Goal: Task Accomplishment & Management: Complete application form

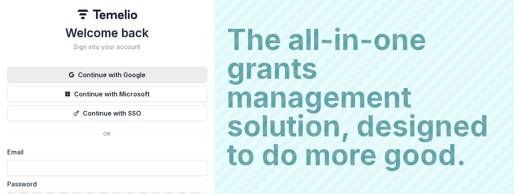
click at [118, 70] on button "Continue with Google" at bounding box center [107, 75] width 200 height 16
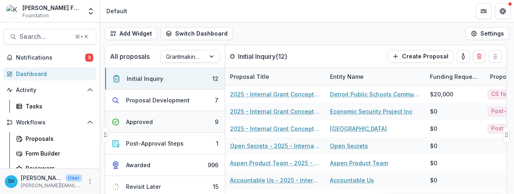
click at [146, 123] on div "Approved" at bounding box center [139, 122] width 27 height 8
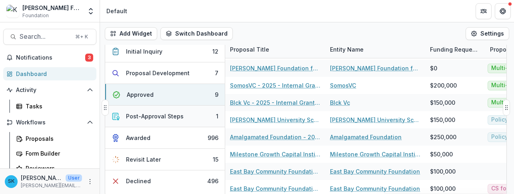
scroll to position [31, 0]
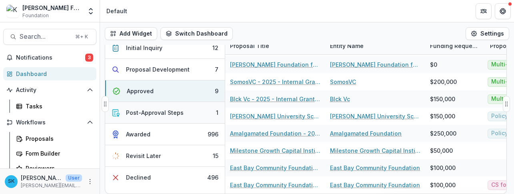
click at [185, 109] on button "Post-Approval Steps 1" at bounding box center [165, 113] width 120 height 22
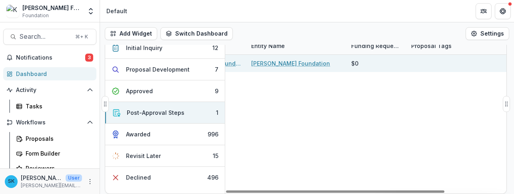
scroll to position [0, 0]
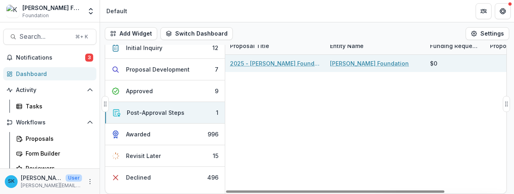
click at [279, 65] on link "2025 - [PERSON_NAME] Foundation Grant Proposal" at bounding box center [275, 63] width 90 height 8
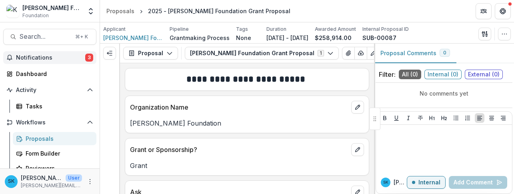
click at [32, 58] on span "Notifications" at bounding box center [50, 57] width 69 height 7
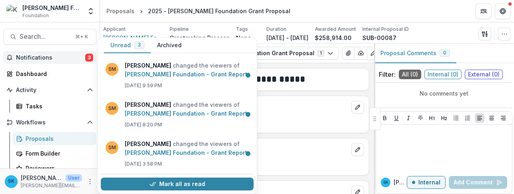
click at [32, 58] on span "Notifications" at bounding box center [50, 57] width 69 height 7
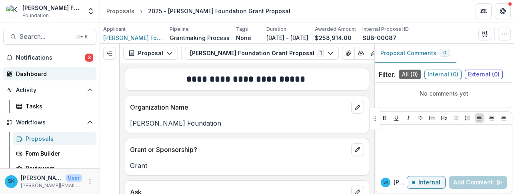
click at [28, 74] on div "Dashboard" at bounding box center [53, 74] width 74 height 8
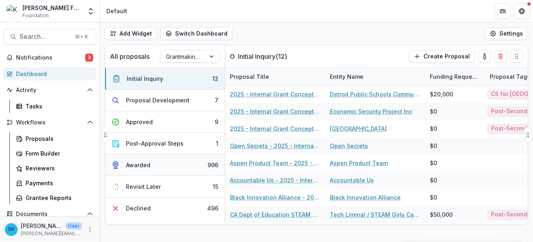
click at [157, 160] on button "Awarded 996" at bounding box center [165, 165] width 120 height 22
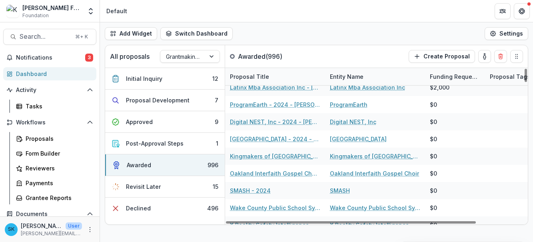
scroll to position [715, 0]
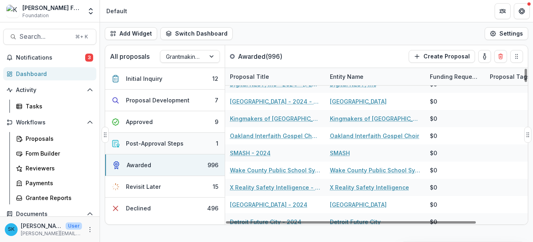
click at [178, 148] on button "Post-Approval Steps 1" at bounding box center [165, 144] width 120 height 22
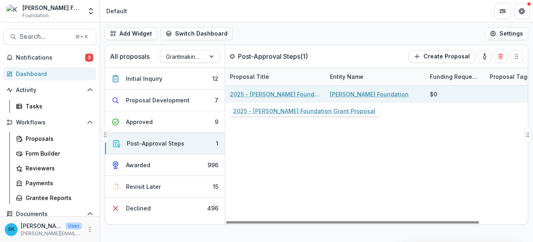
click at [311, 92] on link "2025 - Kapor Foundation Grant Proposal" at bounding box center [275, 94] width 90 height 8
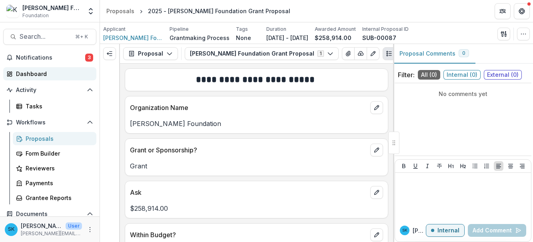
click at [46, 72] on div "Dashboard" at bounding box center [53, 74] width 74 height 8
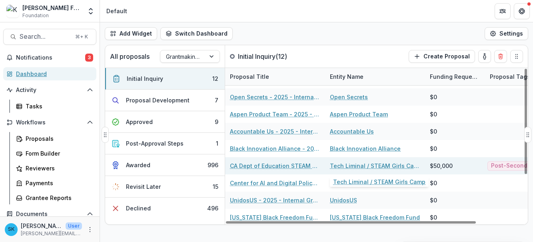
scroll to position [50, 0]
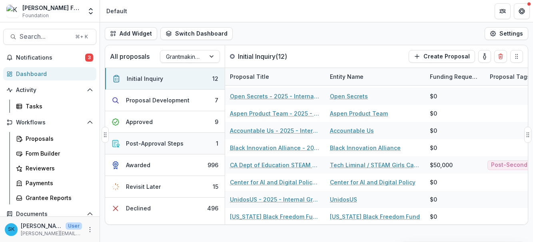
click at [177, 146] on div "Post-Approval Steps" at bounding box center [155, 143] width 58 height 8
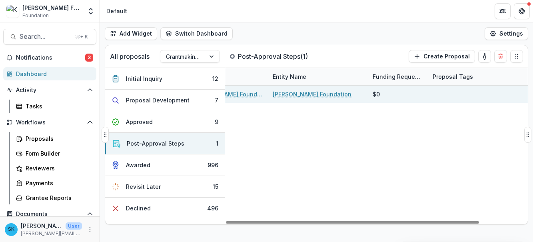
scroll to position [0, 0]
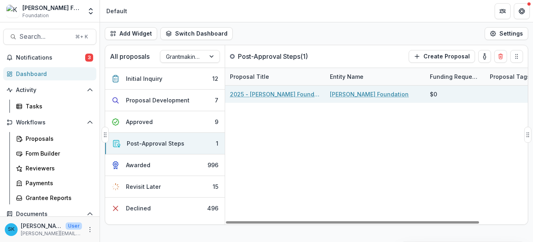
click at [272, 96] on link "2025 - Kapor Foundation Grant Proposal" at bounding box center [275, 94] width 90 height 8
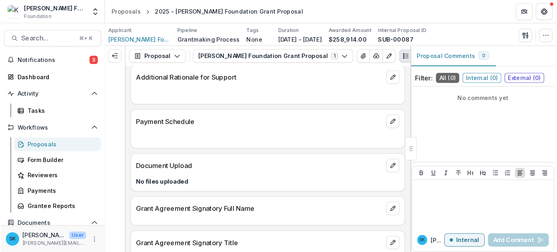
scroll to position [1235, 0]
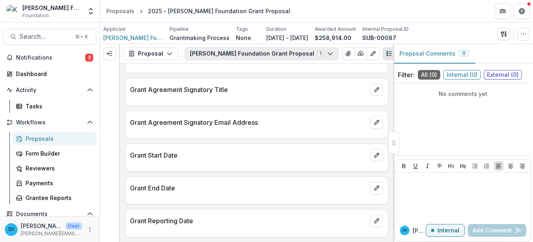
click at [293, 50] on button "Kapor Foundation Grant Proposal 1" at bounding box center [262, 53] width 154 height 13
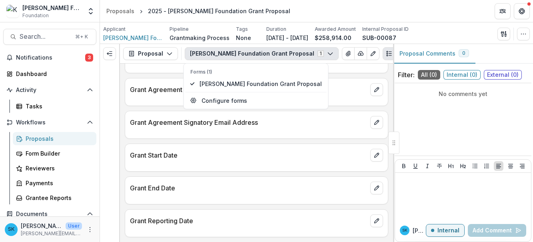
click at [351, 53] on div "Kapor Foundation Grant Proposal 1 Forms (1) Kapor Foundation Grant Proposal Con…" at bounding box center [296, 53] width 223 height 13
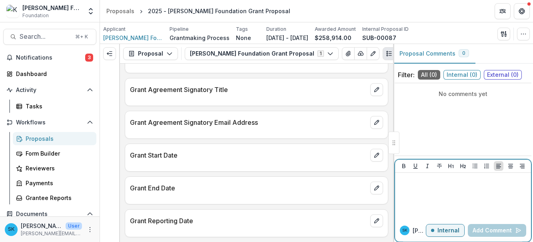
click at [445, 193] on p "Internal" at bounding box center [448, 230] width 22 height 7
click at [445, 193] on p "External" at bounding box center [447, 230] width 23 height 7
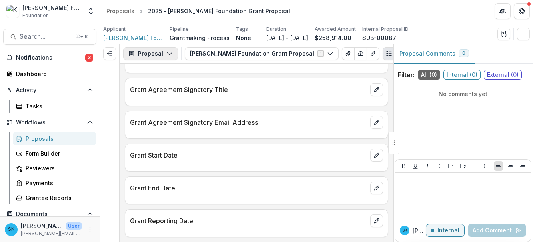
click at [155, 53] on button "Proposal" at bounding box center [150, 53] width 55 height 13
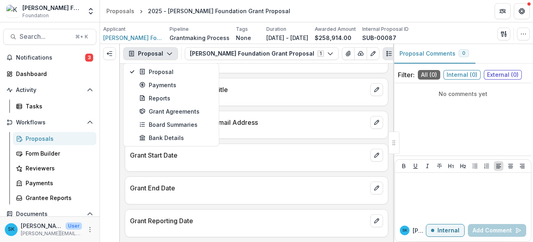
click at [119, 84] on div at bounding box center [110, 143] width 20 height 198
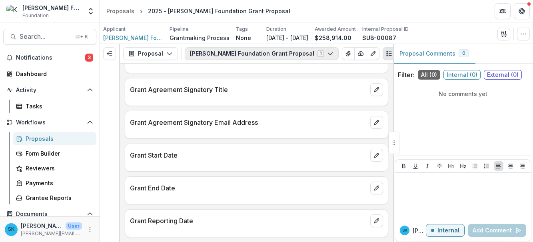
click at [269, 55] on button "Kapor Foundation Grant Proposal 1" at bounding box center [262, 53] width 154 height 13
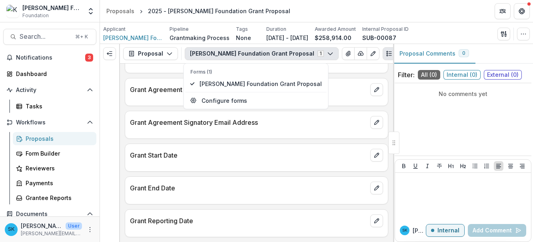
click at [335, 71] on div "Grant Agreement Signatory Full Name" at bounding box center [256, 59] width 263 height 28
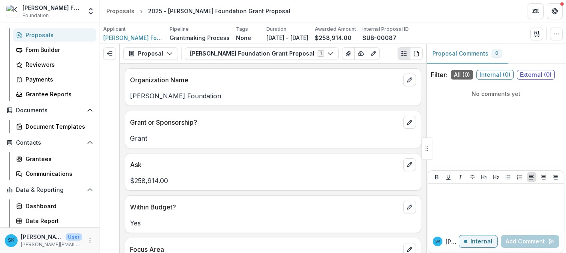
scroll to position [0, 0]
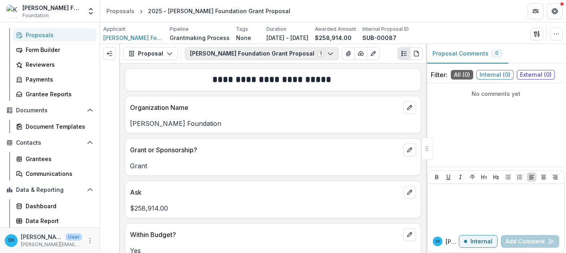
click at [327, 52] on icon "button" at bounding box center [330, 53] width 6 height 6
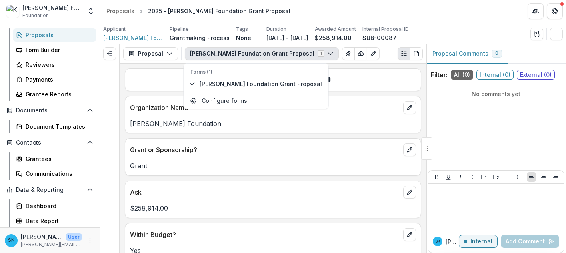
click at [368, 54] on div "Kapor Foundation Grant Proposal 1 Forms (1) Kapor Foundation Grant Proposal Con…" at bounding box center [304, 53] width 238 height 13
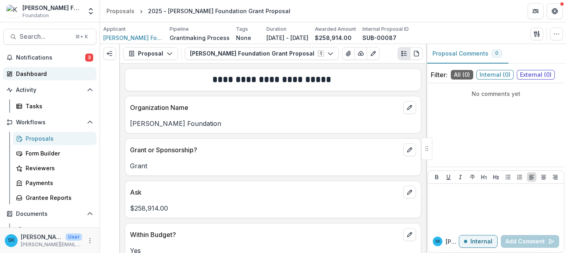
click at [40, 75] on div "Dashboard" at bounding box center [53, 74] width 74 height 8
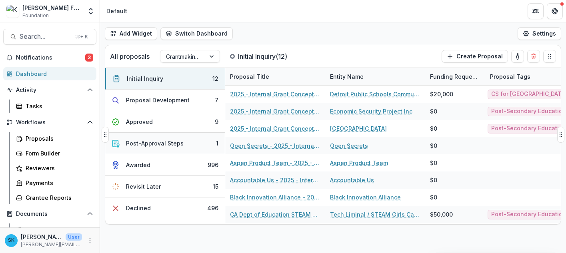
click at [174, 141] on div "Post-Approval Steps" at bounding box center [155, 143] width 58 height 8
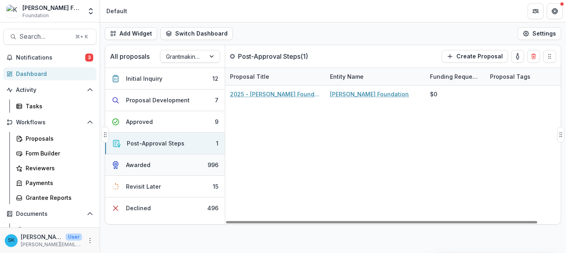
click at [150, 170] on button "Awarded 996" at bounding box center [165, 165] width 120 height 22
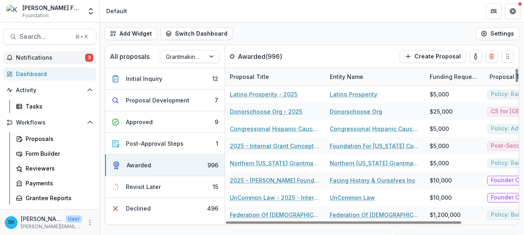
click at [53, 56] on span "Notifications" at bounding box center [50, 57] width 69 height 7
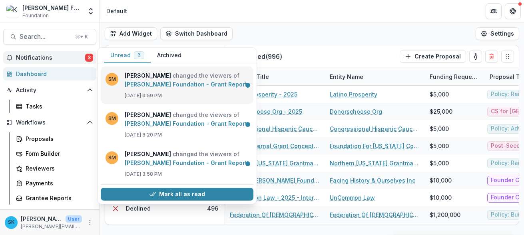
click at [190, 84] on link "Kapor Foundation - Grant Report" at bounding box center [186, 84] width 122 height 7
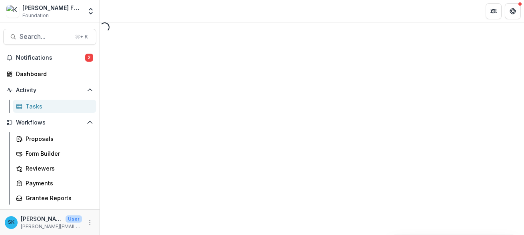
select select "********"
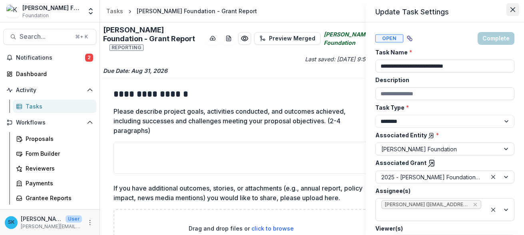
click at [511, 6] on button "Close" at bounding box center [512, 9] width 13 height 13
